Goal: Information Seeking & Learning: Learn about a topic

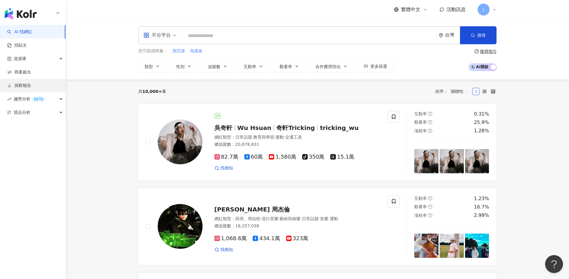
click at [31, 88] on link "洞察報告" at bounding box center [19, 86] width 24 height 6
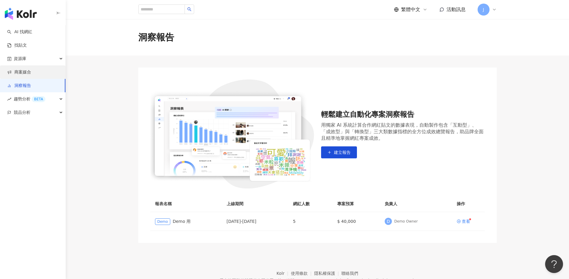
click at [31, 75] on link "商案媒合" at bounding box center [19, 72] width 24 height 6
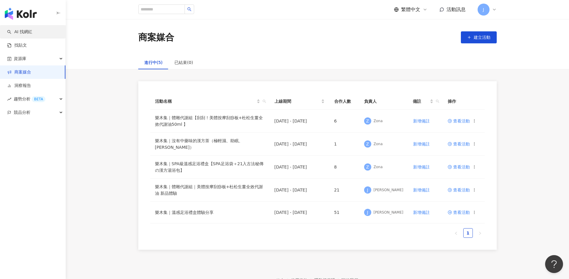
click at [23, 35] on link "AI 找網紅" at bounding box center [19, 32] width 25 height 6
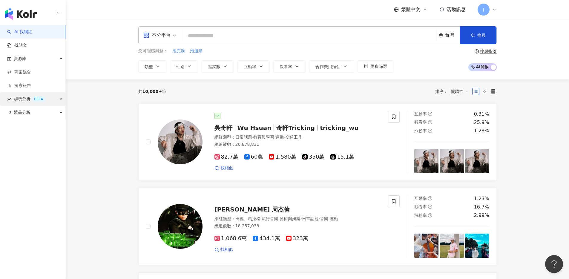
click at [39, 96] on div "BETA" at bounding box center [39, 99] width 14 height 6
click at [31, 85] on link "洞察報告" at bounding box center [19, 86] width 24 height 6
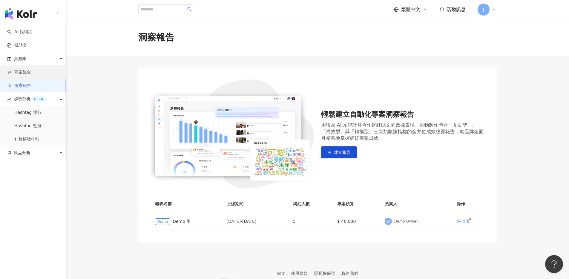
click at [31, 74] on link "商案媒合" at bounding box center [19, 72] width 24 height 6
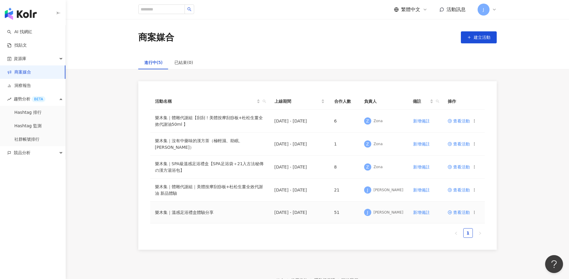
click at [455, 212] on span "查看活動" at bounding box center [459, 212] width 22 height 4
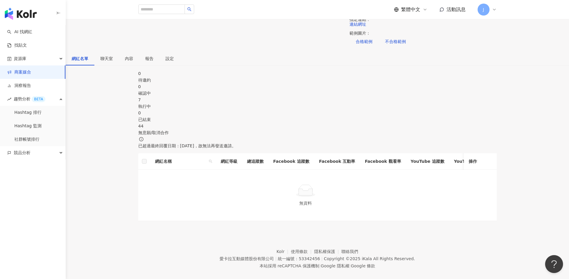
scroll to position [166, 0]
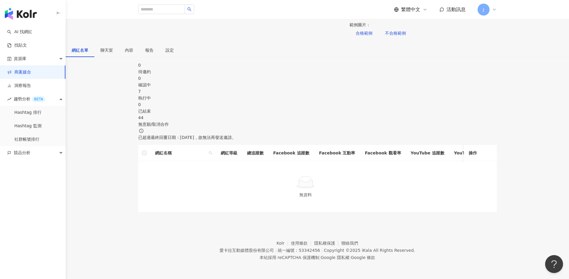
click at [291, 95] on div "7" at bounding box center [317, 91] width 358 height 7
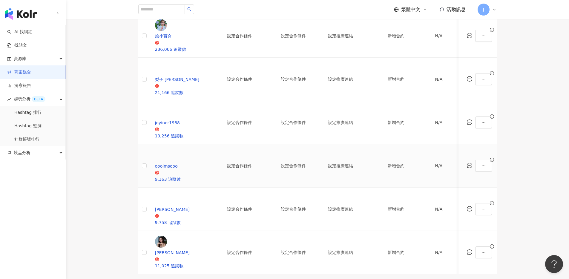
scroll to position [334, 0]
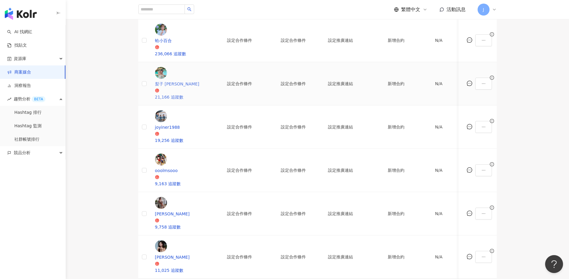
click at [167, 79] on img at bounding box center [161, 73] width 12 height 12
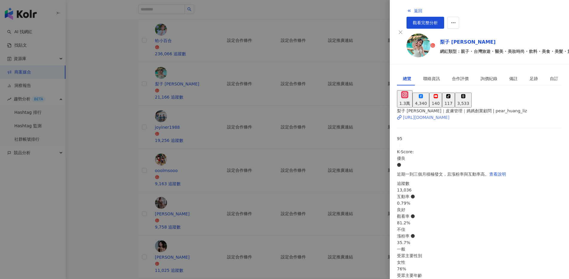
click at [434, 114] on div "https://www.instagram.com/pear_huang_liz/" at bounding box center [426, 117] width 47 height 7
click at [328, 167] on div at bounding box center [284, 139] width 569 height 279
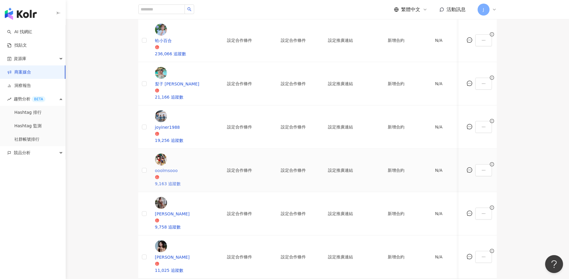
click at [193, 167] on div "ooolmsooo" at bounding box center [183, 170] width 56 height 7
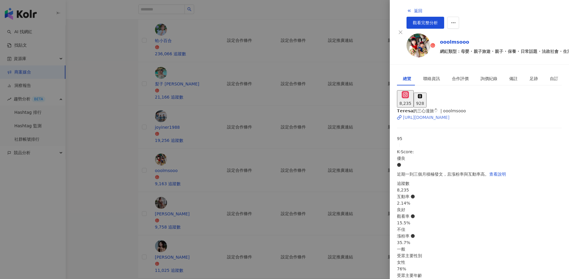
click at [449, 114] on div "https://www.instagram.com/ooolmsooo/" at bounding box center [426, 117] width 47 height 7
click at [407, 8] on icon "button" at bounding box center [409, 10] width 5 height 5
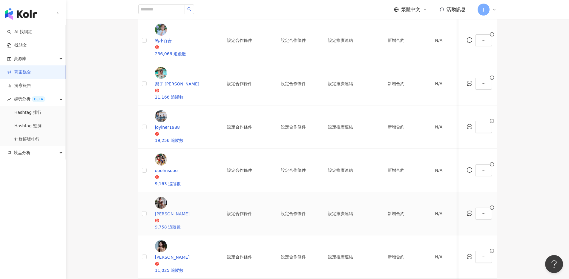
click at [167, 197] on img at bounding box center [161, 203] width 12 height 12
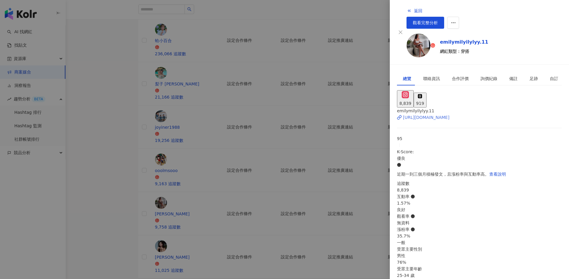
click at [434, 114] on div "https://www.instagram.com/emilymilyilylyy.11/" at bounding box center [426, 117] width 47 height 7
click at [370, 99] on div at bounding box center [284, 139] width 569 height 279
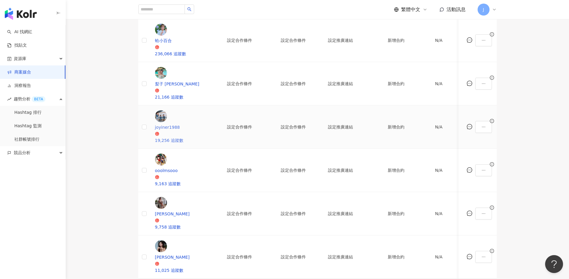
click at [195, 124] on div "joyiner1988" at bounding box center [183, 127] width 56 height 7
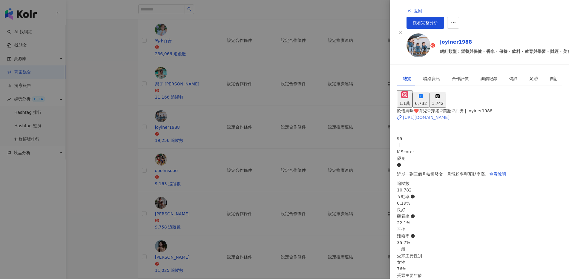
click at [423, 114] on div "https://www.instagram.com/joyiner1988/" at bounding box center [426, 117] width 47 height 7
click at [406, 11] on button "返回" at bounding box center [414, 11] width 16 height 12
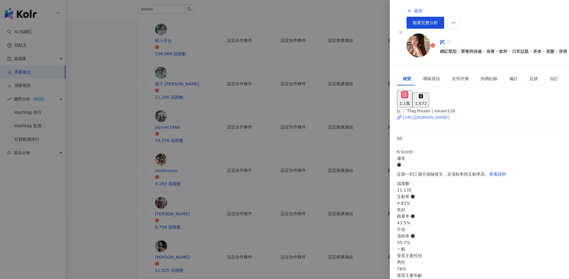
click at [429, 114] on div "https://www.instagram.com/xxuan110/" at bounding box center [426, 117] width 47 height 7
click at [370, 84] on div at bounding box center [284, 139] width 569 height 279
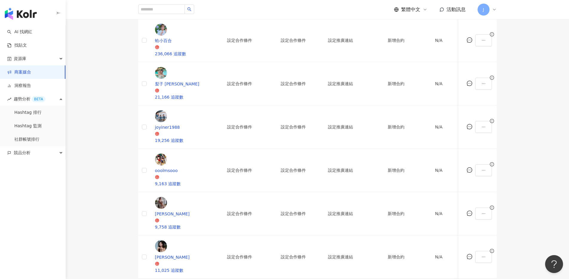
scroll to position [0, 0]
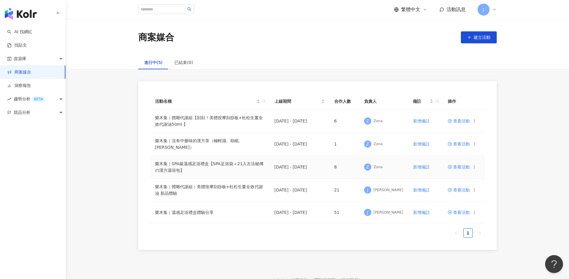
click at [457, 166] on span "查看活動" at bounding box center [459, 167] width 22 height 4
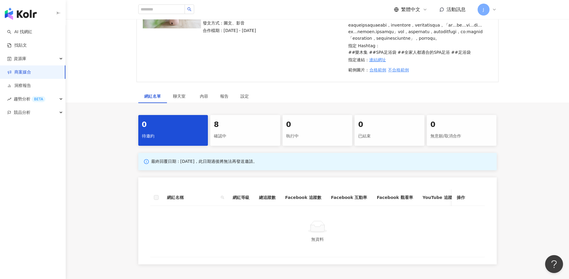
scroll to position [227, 0]
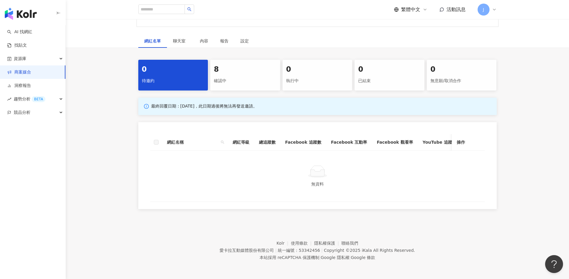
click at [234, 78] on div "確認中" at bounding box center [245, 81] width 63 height 10
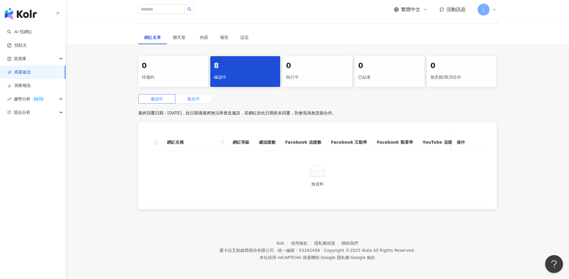
click at [202, 96] on label "報名中" at bounding box center [193, 99] width 37 height 10
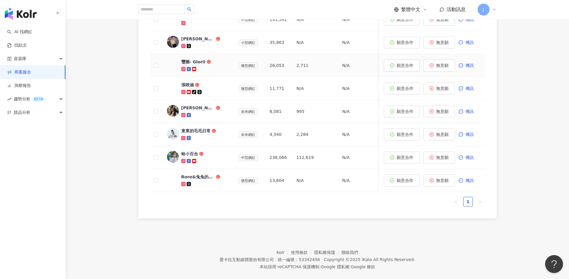
scroll to position [342, 0]
